Goal: Information Seeking & Learning: Learn about a topic

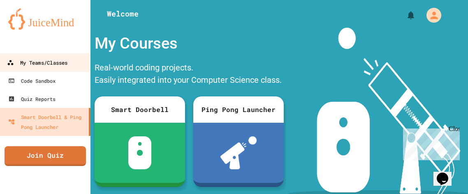
click at [51, 59] on div "My Teams/Classes" at bounding box center [37, 63] width 60 height 10
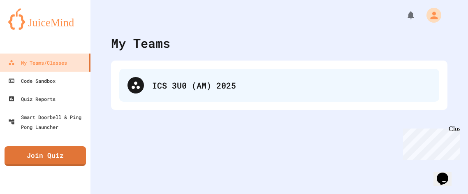
click at [223, 84] on div "ICS 3U0 (AM) 2025" at bounding box center [291, 85] width 279 height 12
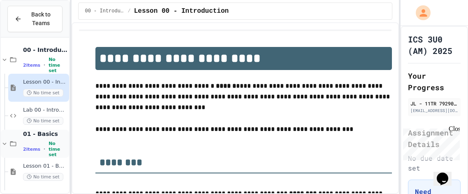
scroll to position [252, 0]
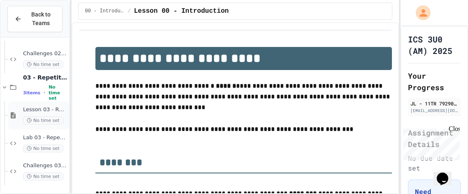
click at [56, 109] on span "Lesson 03 - Repetition" at bounding box center [45, 109] width 44 height 7
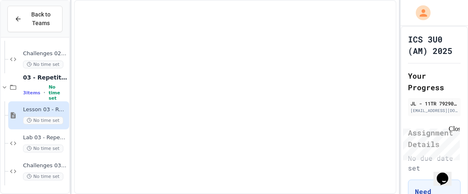
scroll to position [242, 0]
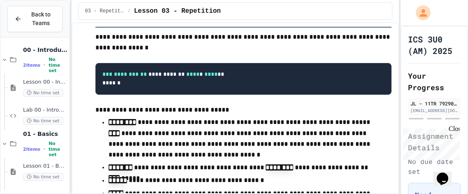
scroll to position [643, 0]
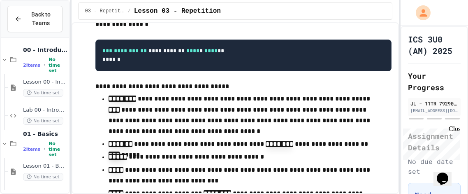
click at [132, 123] on p "**********" at bounding box center [244, 114] width 270 height 43
click at [135, 113] on p "**********" at bounding box center [244, 114] width 270 height 43
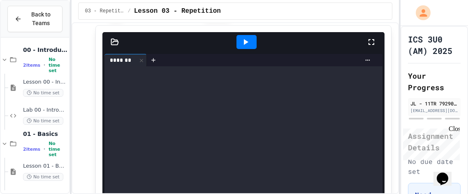
scroll to position [822, 0]
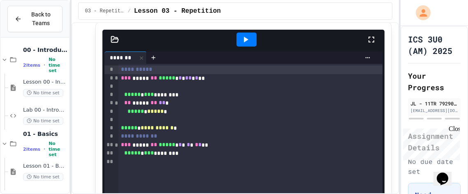
click at [251, 42] on div at bounding box center [247, 40] width 20 height 14
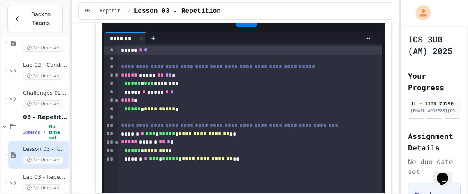
scroll to position [209, 0]
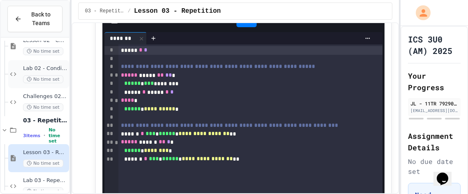
click at [48, 68] on span "Lab 02 - Conditionals" at bounding box center [45, 68] width 44 height 7
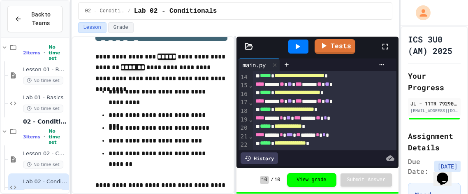
scroll to position [86, 0]
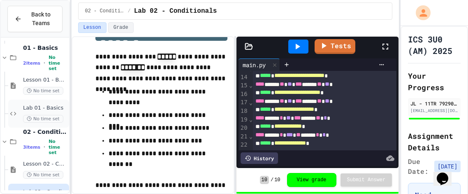
click at [48, 109] on span "Lab 01 - Basics" at bounding box center [45, 108] width 44 height 7
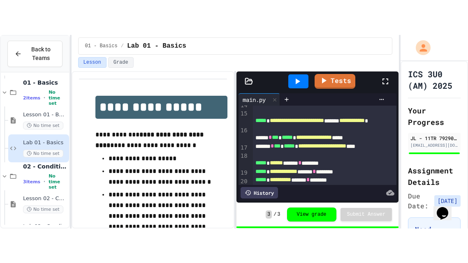
scroll to position [194, 0]
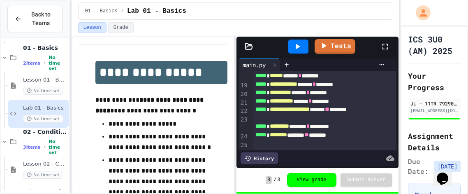
click at [304, 47] on div at bounding box center [298, 46] width 20 height 14
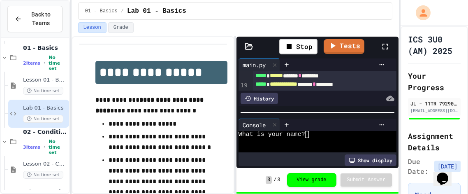
click at [340, 138] on div at bounding box center [315, 141] width 152 height 7
click at [384, 52] on div at bounding box center [390, 47] width 18 height 24
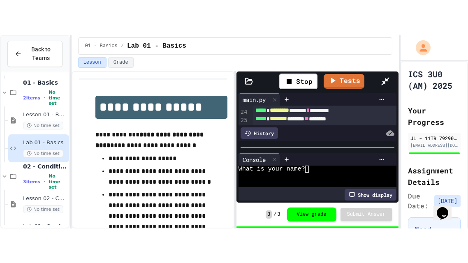
scroll to position [129, 0]
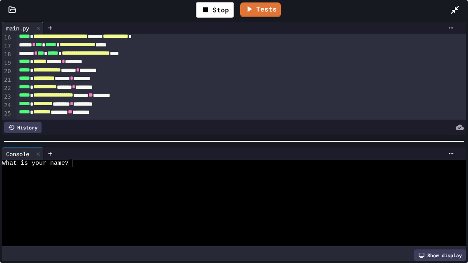
click at [105, 151] on div at bounding box center [257, 154] width 401 height 7
click at [109, 163] on div "What is your name?" at bounding box center [229, 163] width 455 height 7
click at [214, 12] on div "Stop" at bounding box center [215, 10] width 38 height 16
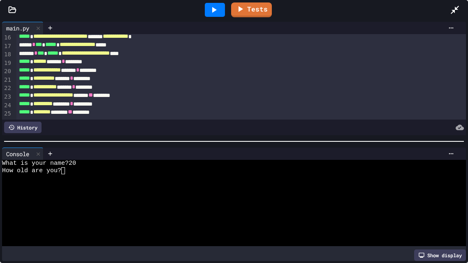
click at [214, 12] on icon at bounding box center [214, 10] width 5 height 6
click at [110, 170] on div at bounding box center [229, 170] width 455 height 7
type textarea "*"
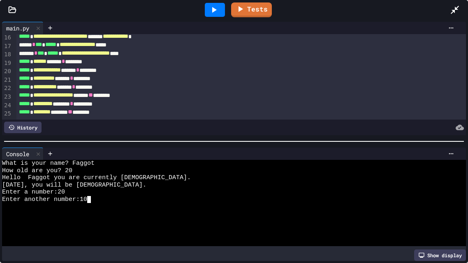
scroll to position [14, 0]
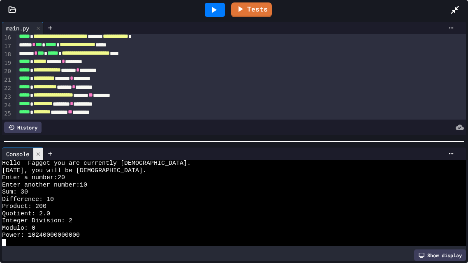
click at [40, 153] on icon at bounding box center [38, 154] width 6 height 6
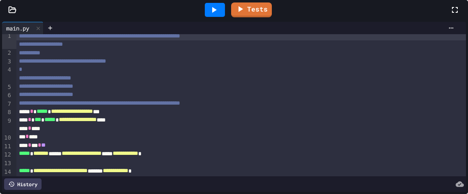
scroll to position [252, 0]
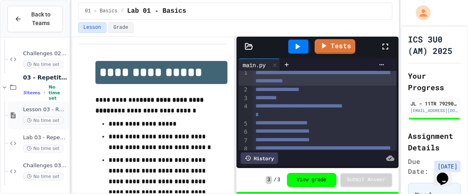
click at [42, 111] on span "Lesson 03 - Repetition" at bounding box center [45, 109] width 44 height 7
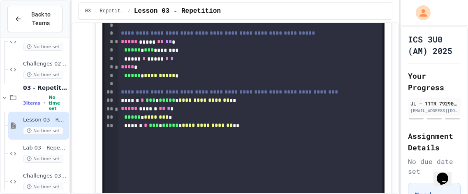
scroll to position [196, 0]
